Goal: Navigation & Orientation: Find specific page/section

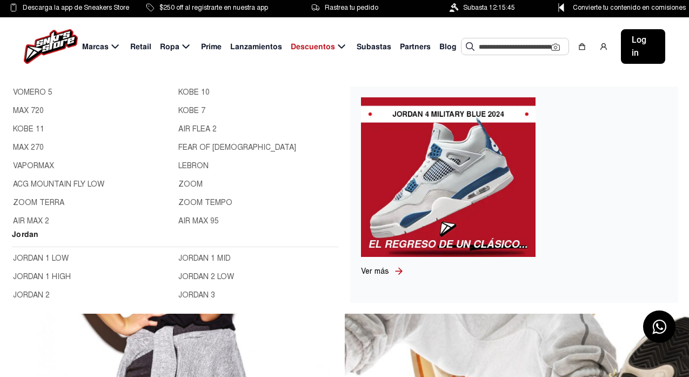
scroll to position [270, 0]
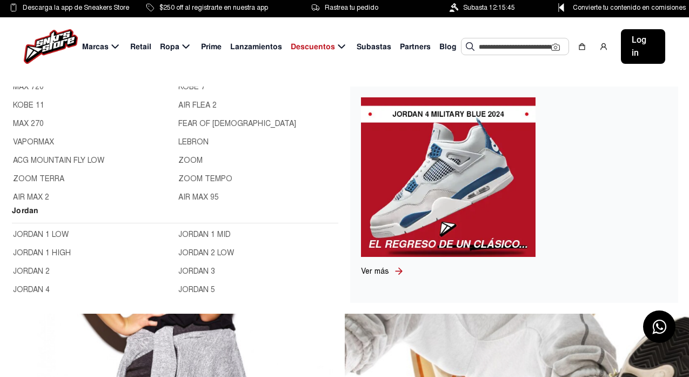
click at [64, 247] on link "JORDAN 1 HIGH" at bounding box center [92, 253] width 159 height 12
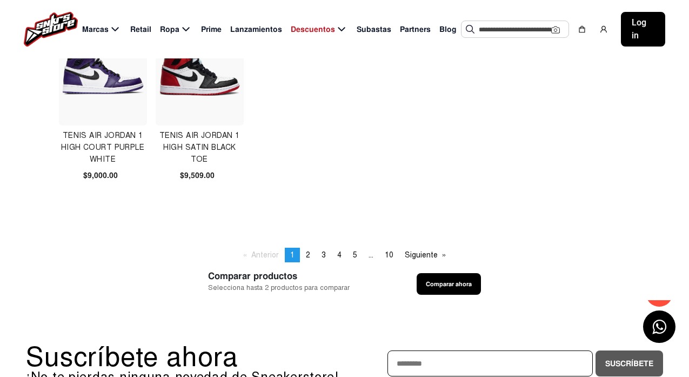
scroll to position [702, 0]
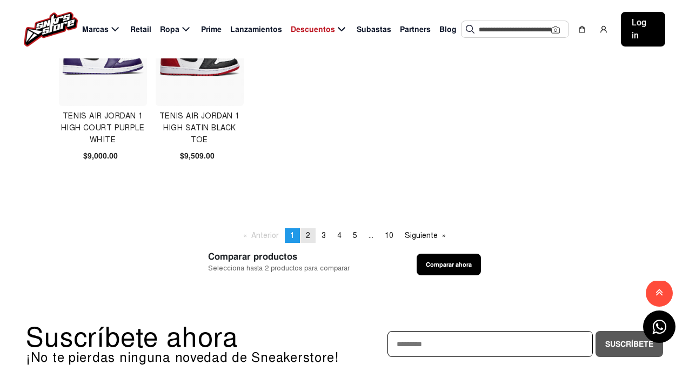
click at [304, 228] on link "page 2" at bounding box center [307, 235] width 15 height 15
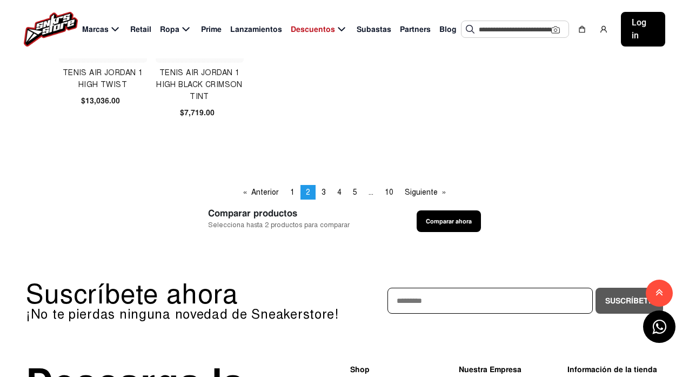
scroll to position [756, 0]
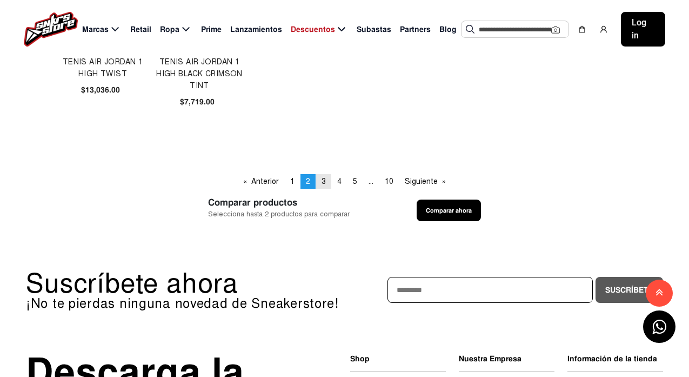
click at [324, 177] on span "3" at bounding box center [323, 181] width 4 height 9
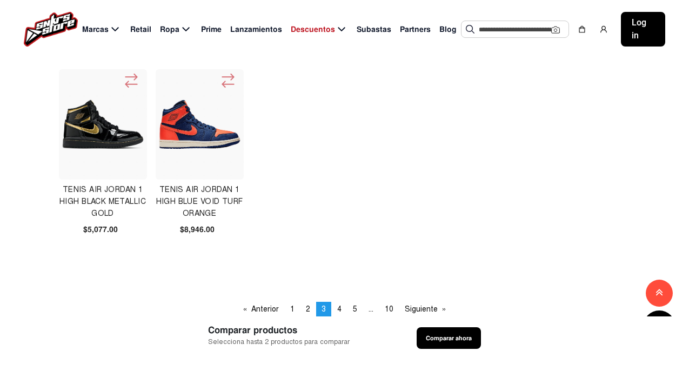
scroll to position [648, 0]
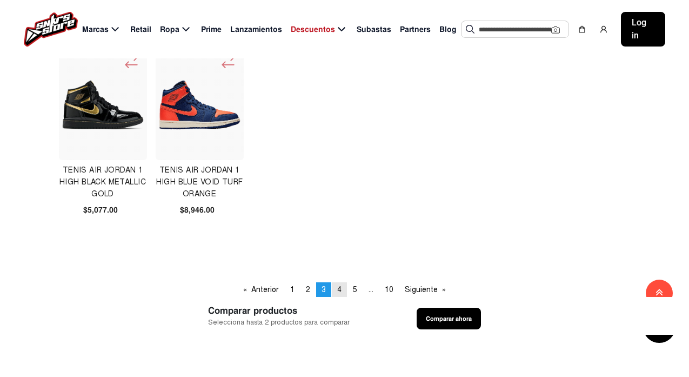
click at [339, 294] on span "4" at bounding box center [339, 289] width 4 height 9
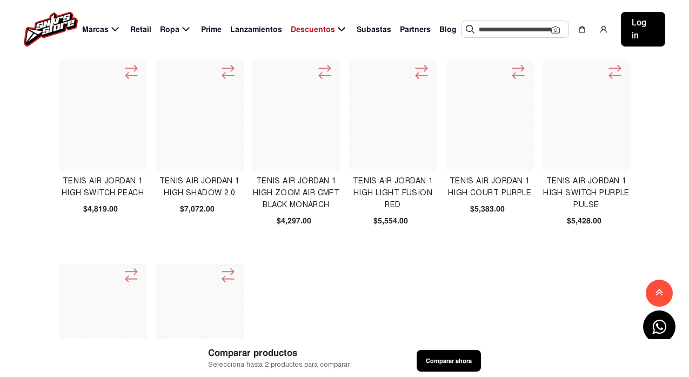
scroll to position [432, 0]
